Goal: Task Accomplishment & Management: Complete application form

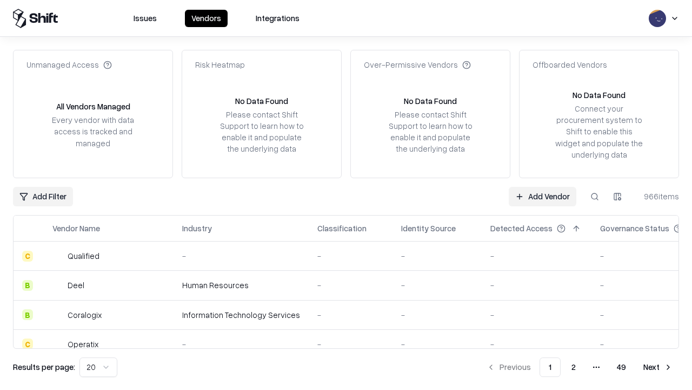
click at [543, 196] on link "Add Vendor" at bounding box center [543, 196] width 68 height 19
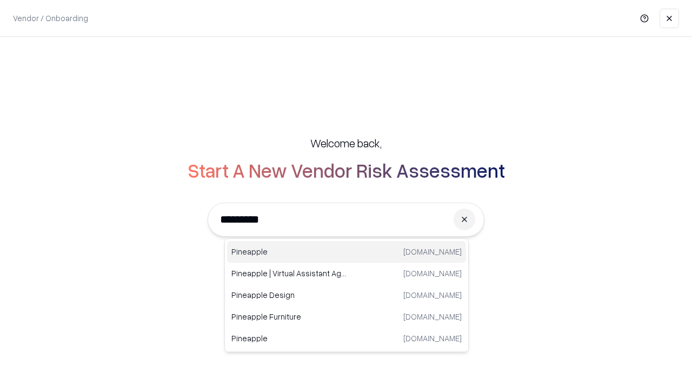
click at [347, 252] on div "Pineapple pineappleenergy.com" at bounding box center [346, 252] width 239 height 22
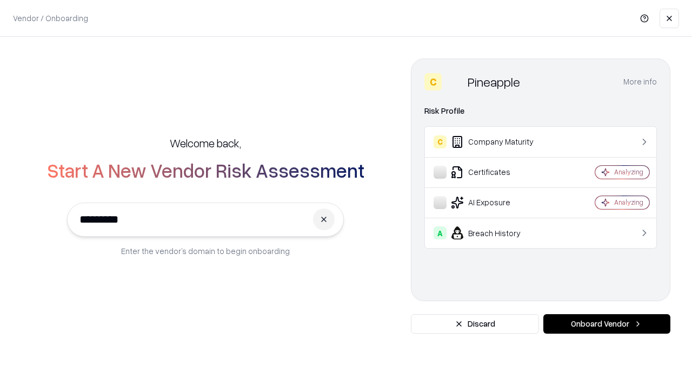
type input "*********"
click at [607, 324] on button "Onboard Vendor" at bounding box center [607, 323] width 127 height 19
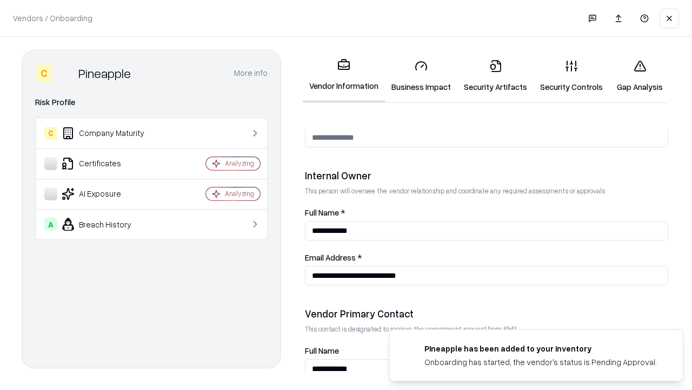
scroll to position [560, 0]
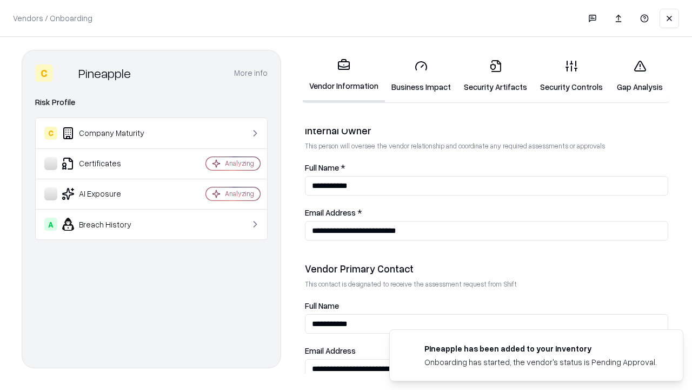
click at [421, 76] on link "Business Impact" at bounding box center [421, 76] width 72 height 50
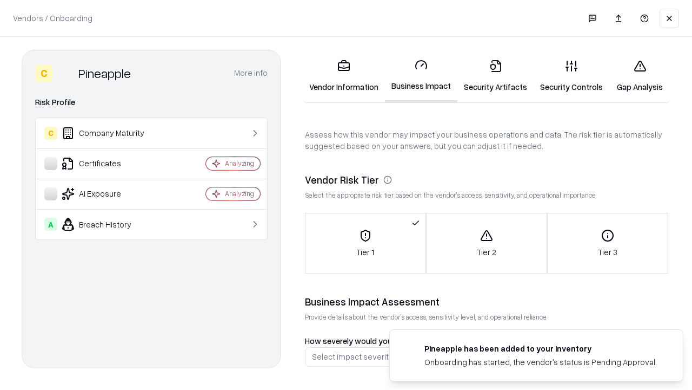
click at [496, 76] on link "Security Artifacts" at bounding box center [496, 76] width 76 height 50
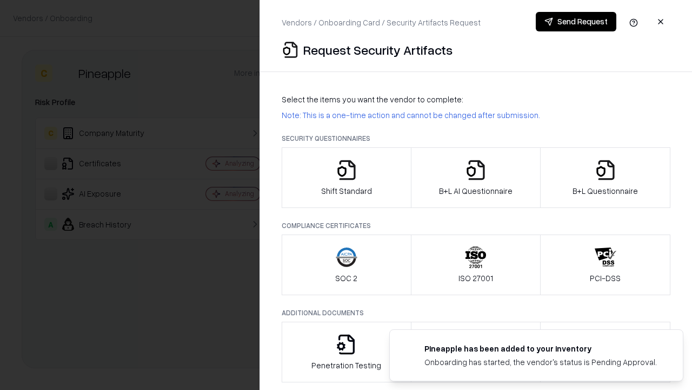
click at [346, 177] on icon "button" at bounding box center [347, 170] width 22 height 22
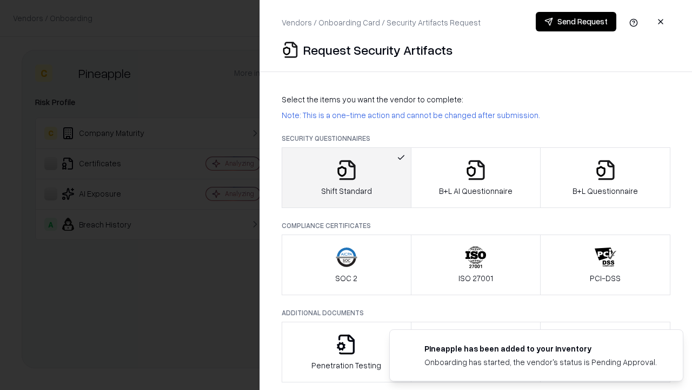
click at [576, 22] on button "Send Request" at bounding box center [576, 21] width 81 height 19
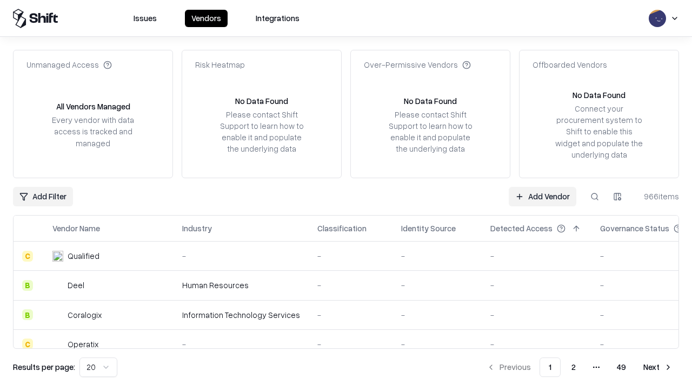
click at [595, 196] on button at bounding box center [594, 196] width 19 height 19
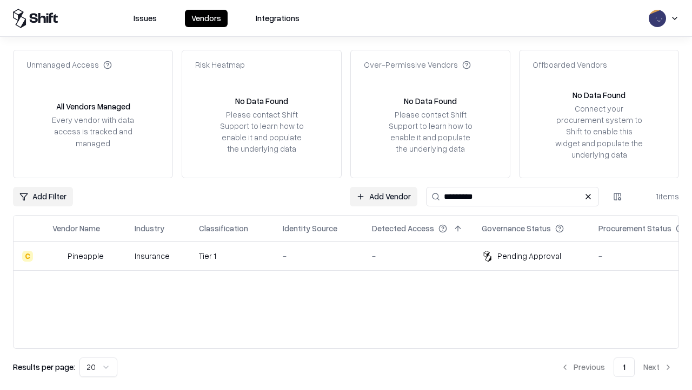
type input "*********"
click at [353, 255] on div "-" at bounding box center [319, 255] width 72 height 11
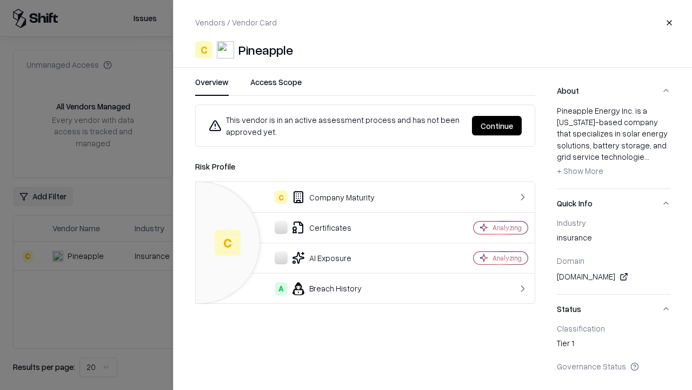
click at [497, 126] on button "Continue" at bounding box center [497, 125] width 50 height 19
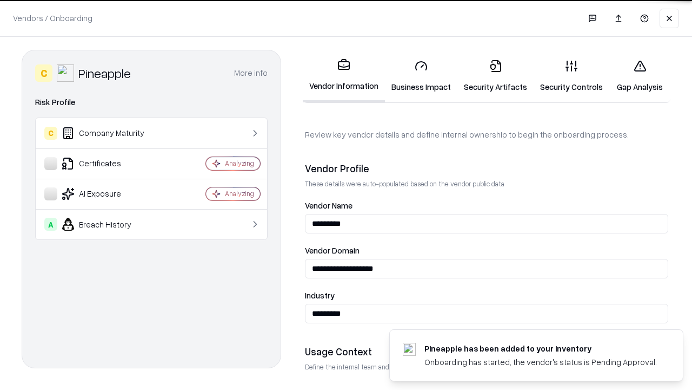
click at [496, 76] on link "Security Artifacts" at bounding box center [496, 76] width 76 height 50
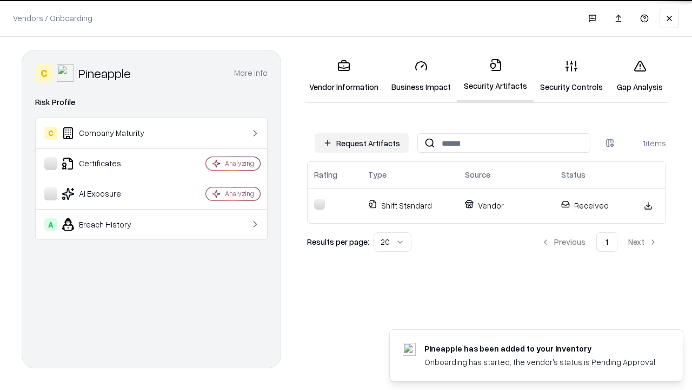
click at [572, 76] on link "Security Controls" at bounding box center [572, 76] width 76 height 50
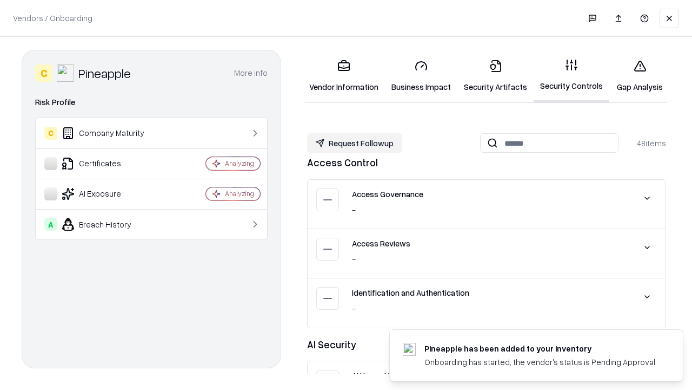
click at [355, 143] on button "Request Followup" at bounding box center [354, 142] width 95 height 19
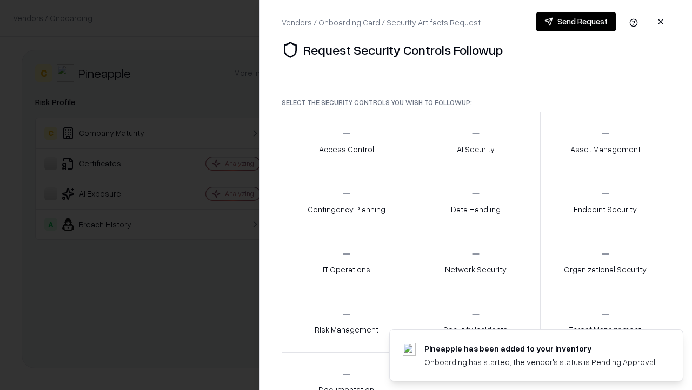
click at [346, 142] on div "Access Control" at bounding box center [346, 141] width 55 height 27
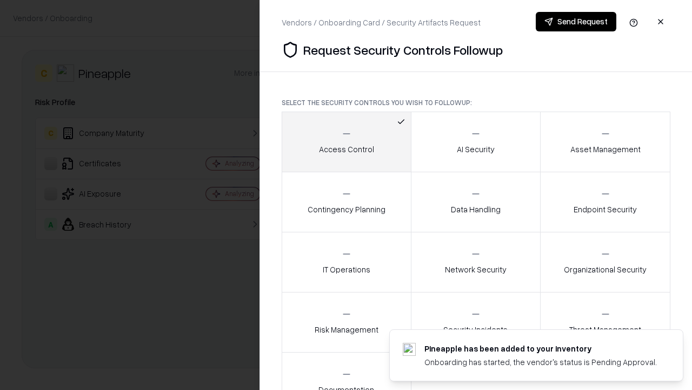
click at [576, 22] on button "Send Request" at bounding box center [576, 21] width 81 height 19
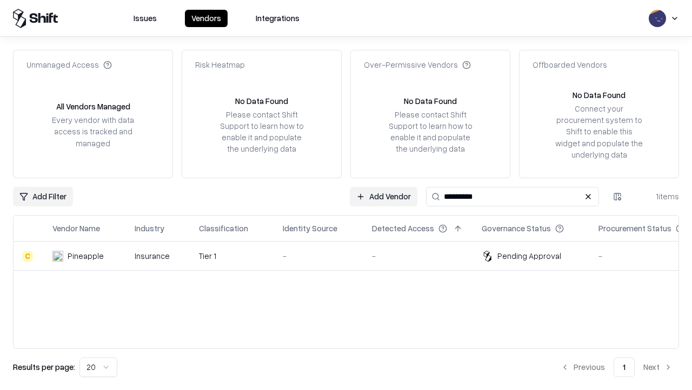
type input "*********"
click at [353, 255] on div "-" at bounding box center [319, 255] width 72 height 11
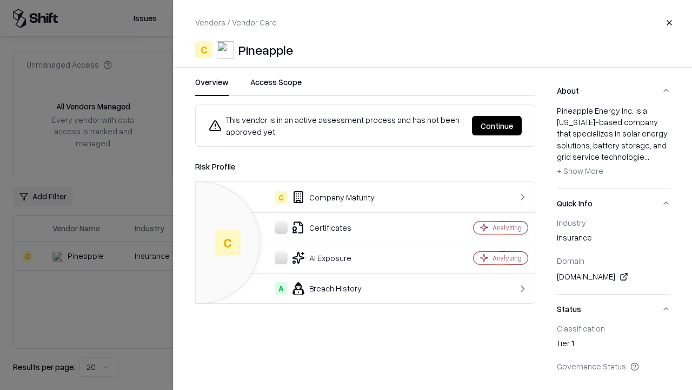
click at [497, 126] on button "Continue" at bounding box center [497, 125] width 50 height 19
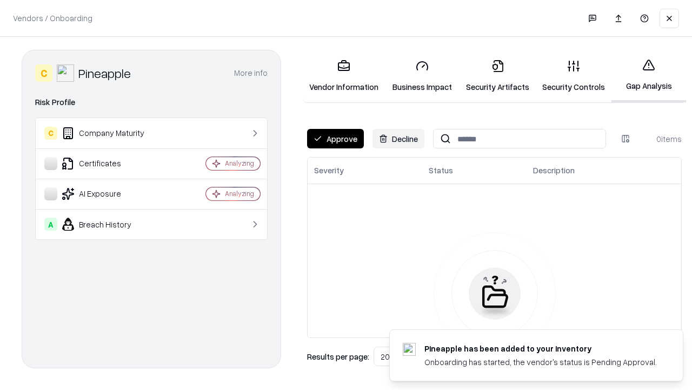
click at [335, 138] on button "Approve" at bounding box center [335, 138] width 57 height 19
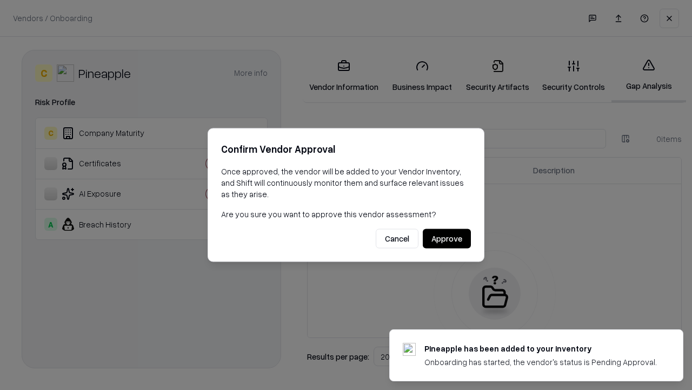
click at [447, 238] on button "Approve" at bounding box center [447, 238] width 48 height 19
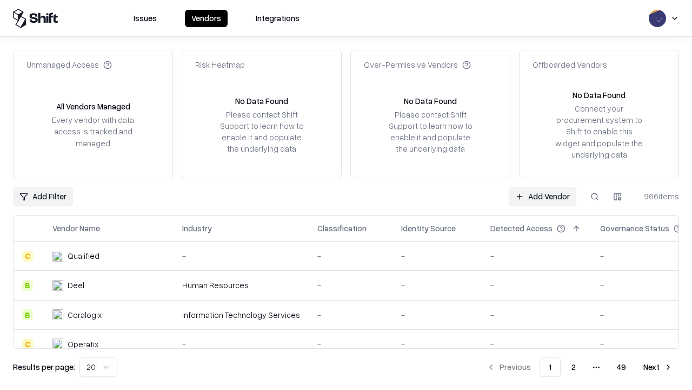
type input "*********"
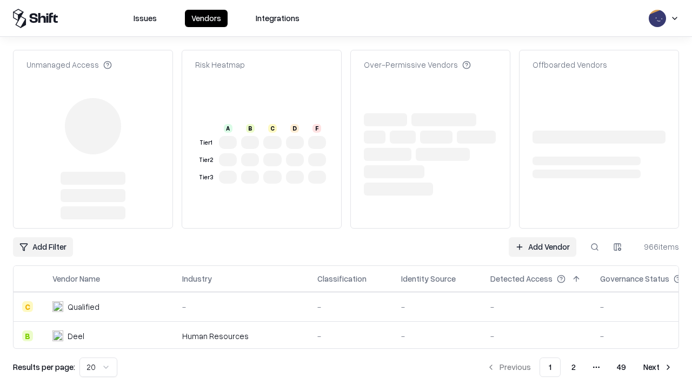
click at [543, 237] on link "Add Vendor" at bounding box center [543, 246] width 68 height 19
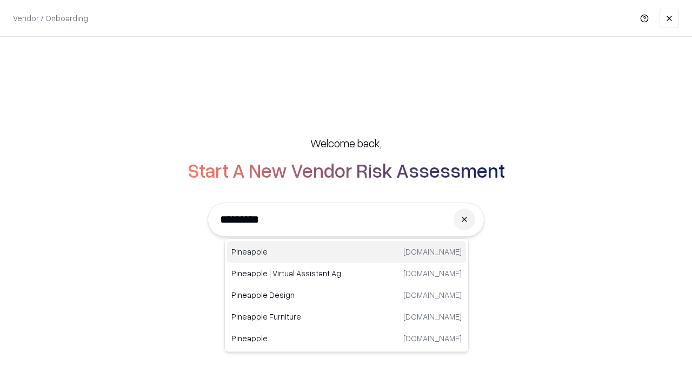
click at [347, 252] on div "Pineapple [DOMAIN_NAME]" at bounding box center [346, 252] width 239 height 22
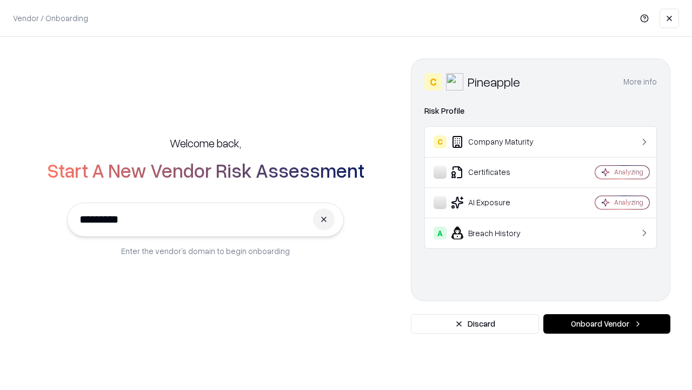
type input "*********"
click at [607, 324] on button "Onboard Vendor" at bounding box center [607, 323] width 127 height 19
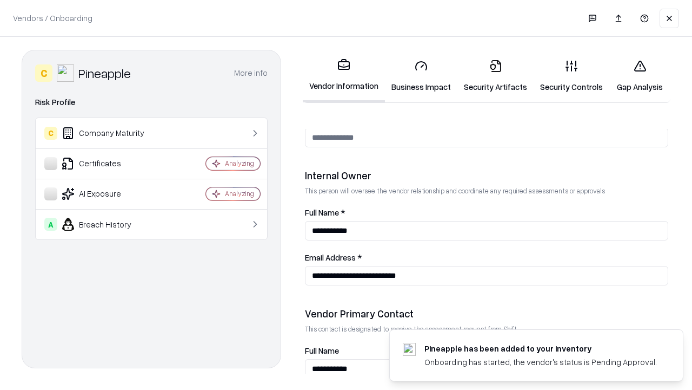
scroll to position [560, 0]
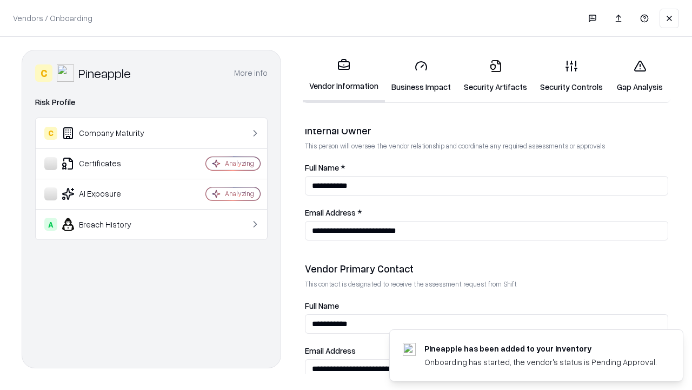
click at [640, 76] on link "Gap Analysis" at bounding box center [640, 76] width 61 height 50
